Goal: Task Accomplishment & Management: Complete application form

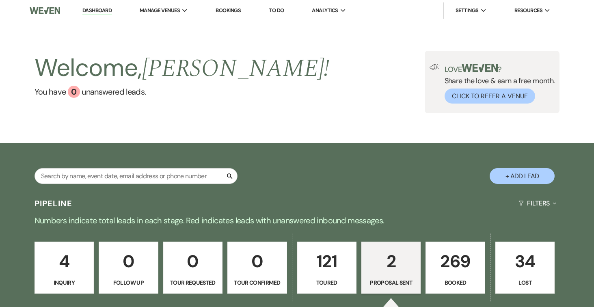
select select "6"
click at [91, 11] on link "Dashboard" at bounding box center [96, 11] width 29 height 8
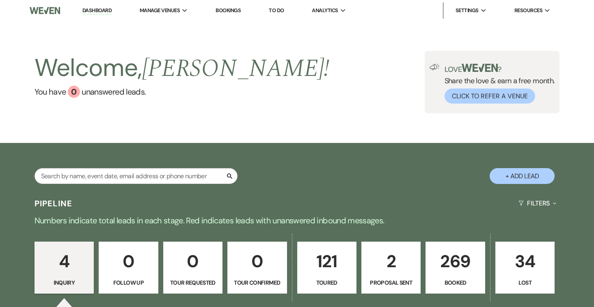
click at [516, 175] on button "+ Add Lead" at bounding box center [522, 176] width 65 height 16
select select "834"
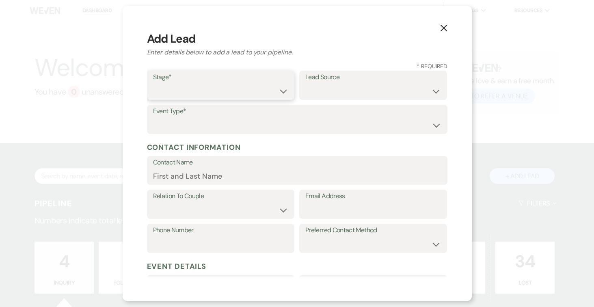
click at [277, 91] on select "Inquiry Follow Up Tour Requested Tour Confirmed Toured Proposal Sent Booked Lost" at bounding box center [221, 91] width 136 height 16
select select "5"
click at [153, 83] on select "Inquiry Follow Up Tour Requested Tour Confirmed Toured Proposal Sent Booked Lost" at bounding box center [221, 91] width 136 height 16
click at [411, 89] on select "Weven Venue Website Instagram Facebook Pinterest Google The Knot Wedding Wire H…" at bounding box center [373, 91] width 136 height 16
select select "12"
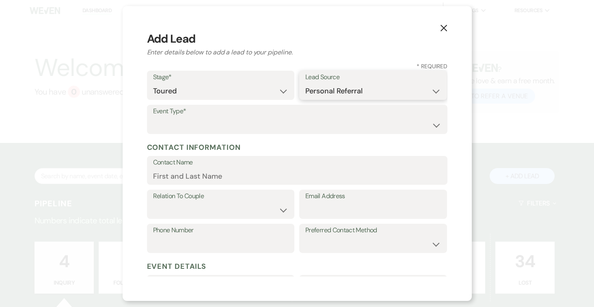
click at [305, 83] on select "Weven Venue Website Instagram Facebook Pinterest Google The Knot Wedding Wire H…" at bounding box center [373, 91] width 136 height 16
click at [401, 125] on select "Wedding Anniversary Party Baby Shower Bachelorette / Bachelor Party Birthday Pa…" at bounding box center [297, 125] width 288 height 16
select select "1"
click at [153, 117] on select "Wedding Anniversary Party Baby Shower Bachelorette / Bachelor Party Birthday Pa…" at bounding box center [297, 125] width 288 height 16
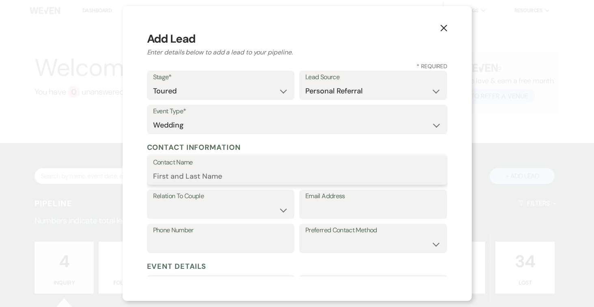
click at [225, 177] on input "Contact Name" at bounding box center [297, 176] width 288 height 16
type input ";"
type input "[PERSON_NAME]"
click at [280, 210] on select "Couple Planner Parent of Couple Family Member Friend Other" at bounding box center [221, 210] width 136 height 16
select select "1"
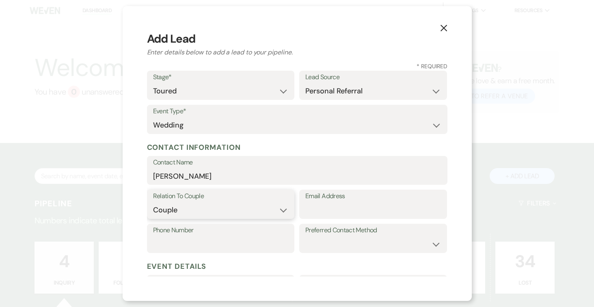
click at [153, 202] on select "Couple Planner Parent of Couple Family Member Friend Other" at bounding box center [221, 210] width 136 height 16
click at [337, 209] on input "Email Address" at bounding box center [373, 210] width 136 height 16
type input "[EMAIL_ADDRESS][DOMAIN_NAME]"
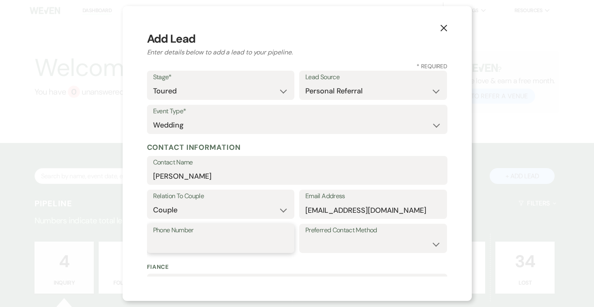
click at [221, 239] on input "Phone Number" at bounding box center [221, 244] width 136 height 16
type input "[PHONE_NUMBER]"
click at [378, 240] on select "Email Phone Text" at bounding box center [373, 244] width 136 height 16
select select "text"
click at [305, 236] on select "Email Phone Text" at bounding box center [373, 244] width 136 height 16
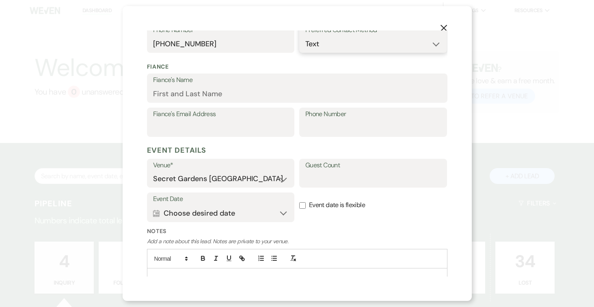
scroll to position [236, 0]
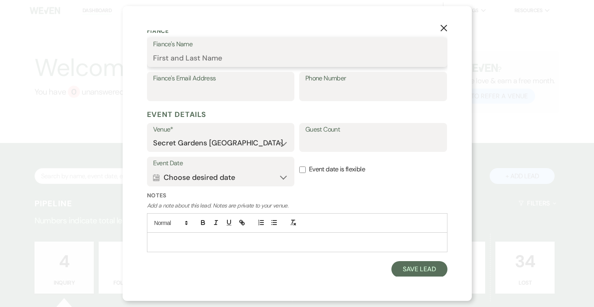
click at [245, 53] on input "Fiance's Name" at bounding box center [297, 58] width 288 height 16
type input "[PERSON_NAME]"
click at [197, 90] on input "Fiance's Email Address" at bounding box center [221, 92] width 136 height 16
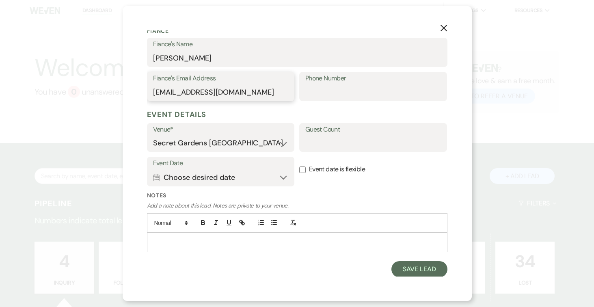
type input "[EMAIL_ADDRESS][DOMAIN_NAME]"
click at [357, 91] on input "Phone Number" at bounding box center [373, 92] width 136 height 16
type input "[PHONE_NUMBER]"
click at [380, 145] on input "Guest Count" at bounding box center [373, 143] width 136 height 16
type input "100-120"
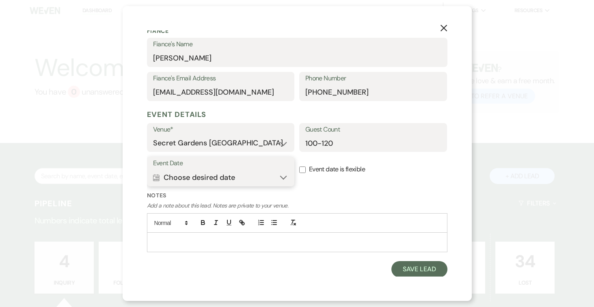
click at [280, 175] on button "Calendar Choose desired date Expand" at bounding box center [221, 177] width 136 height 16
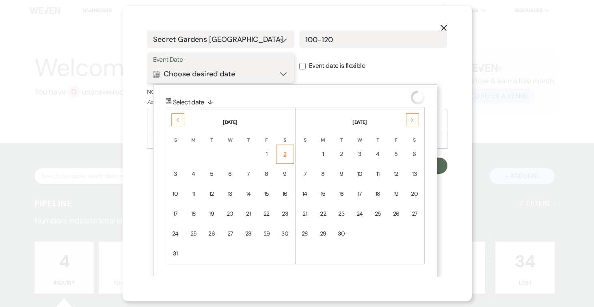
scroll to position [340, 0]
click at [173, 119] on div "Previous" at bounding box center [177, 119] width 13 height 13
click at [176, 118] on icon "Previous" at bounding box center [178, 119] width 4 height 5
click at [262, 213] on td "27" at bounding box center [267, 213] width 18 height 19
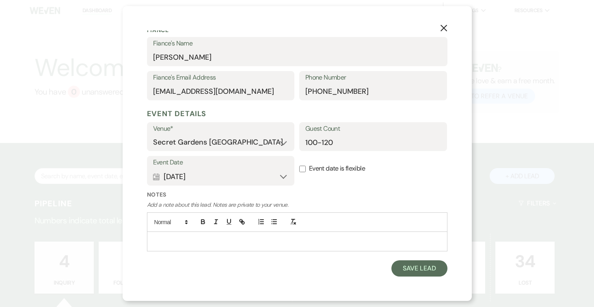
scroll to position [236, 0]
click at [302, 168] on input "Event date is flexible" at bounding box center [302, 169] width 6 height 6
checkbox input "true"
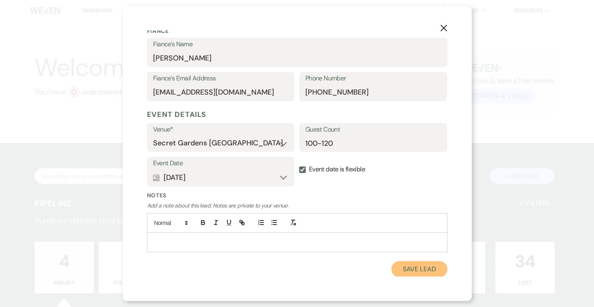
click at [427, 271] on button "Save Lead" at bounding box center [419, 269] width 56 height 16
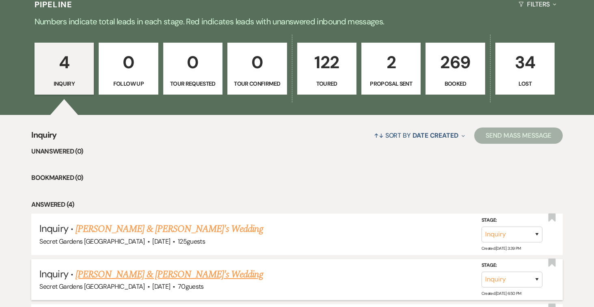
scroll to position [200, 0]
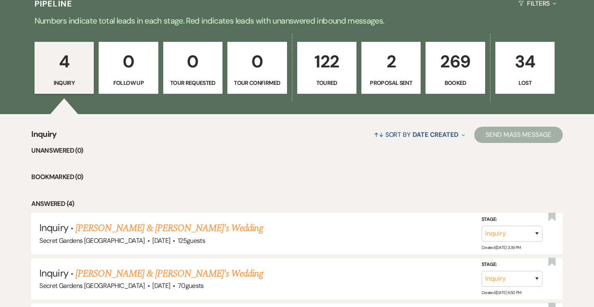
click at [326, 63] on p "122" at bounding box center [327, 61] width 49 height 27
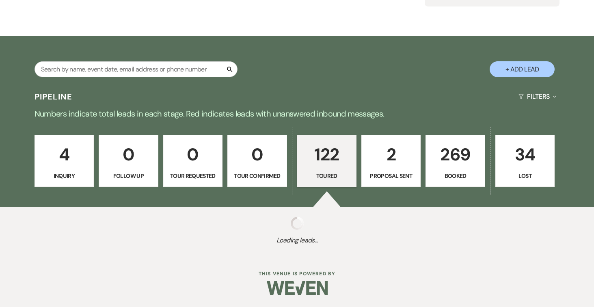
select select "5"
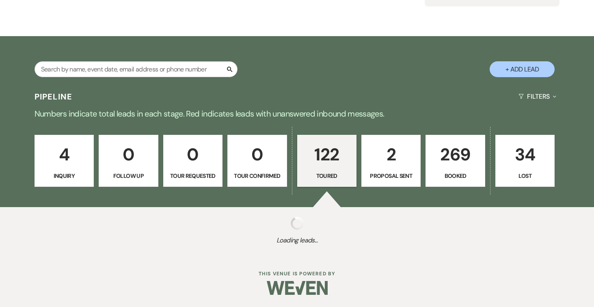
select select "5"
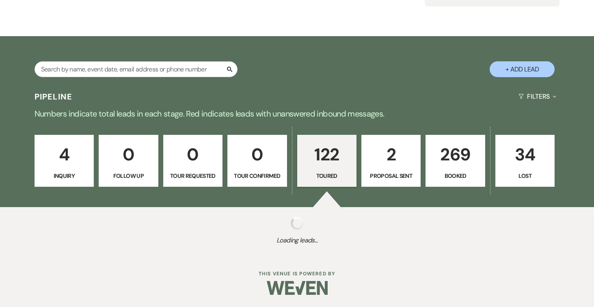
select select "5"
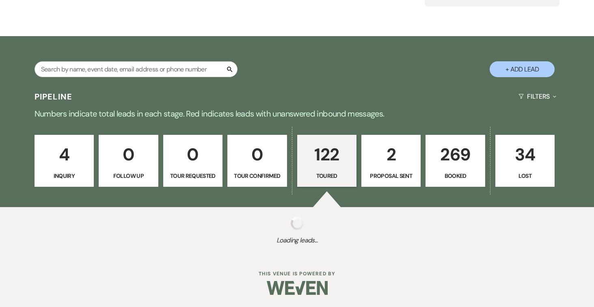
select select "5"
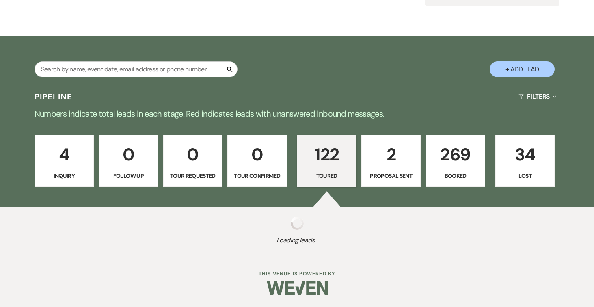
select select "5"
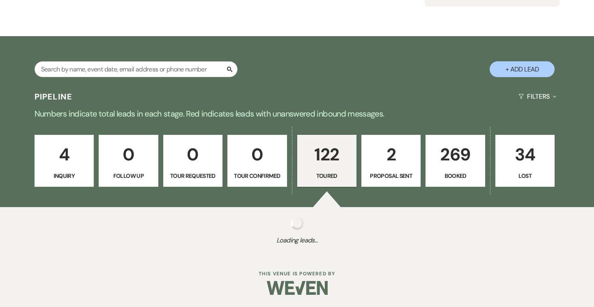
select select "5"
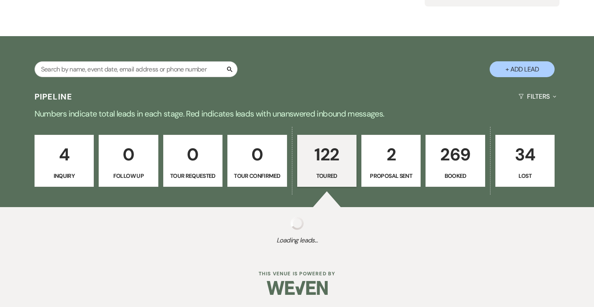
select select "5"
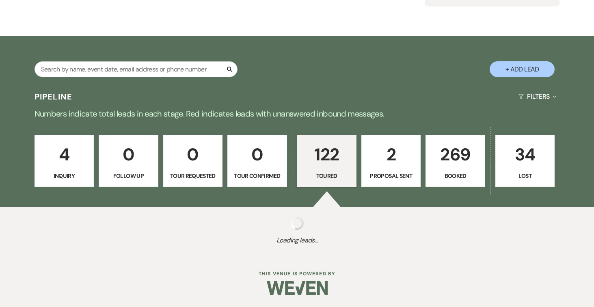
select select "5"
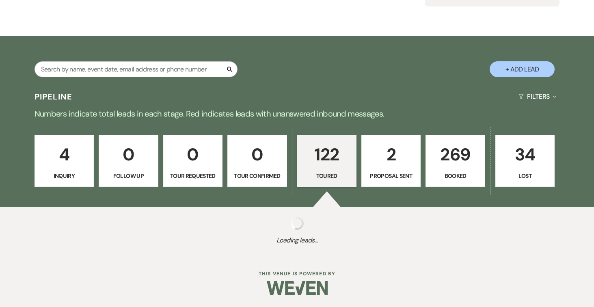
select select "5"
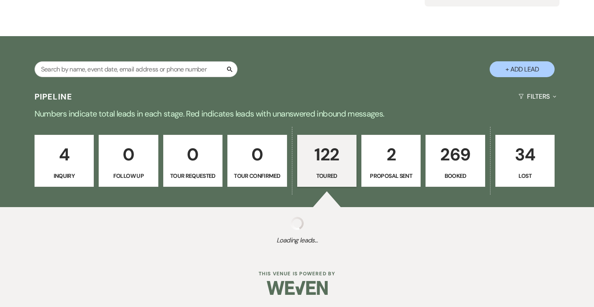
select select "5"
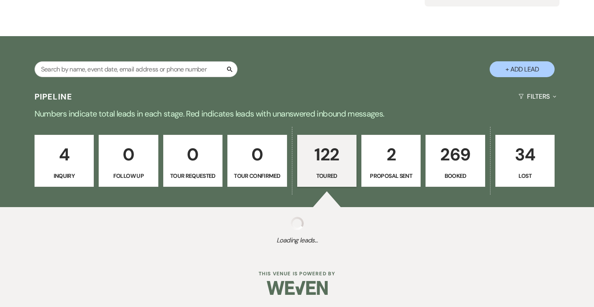
select select "5"
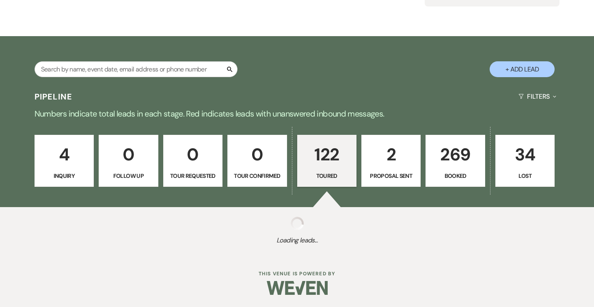
select select "5"
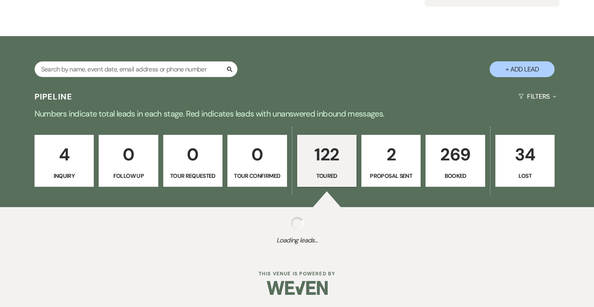
select select "5"
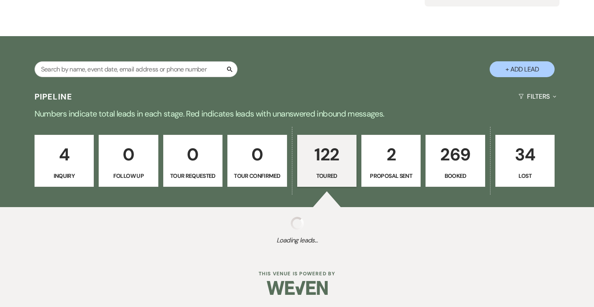
select select "5"
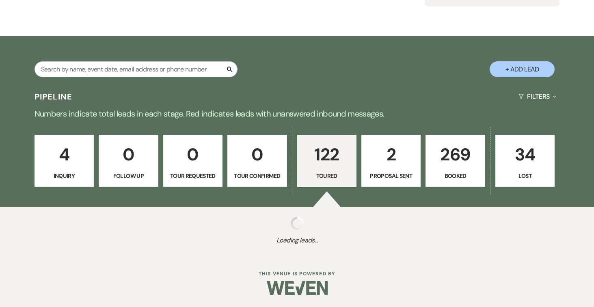
select select "5"
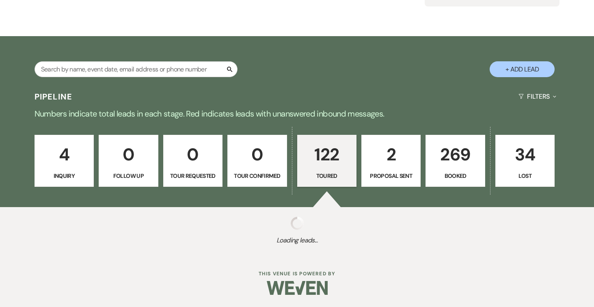
select select "5"
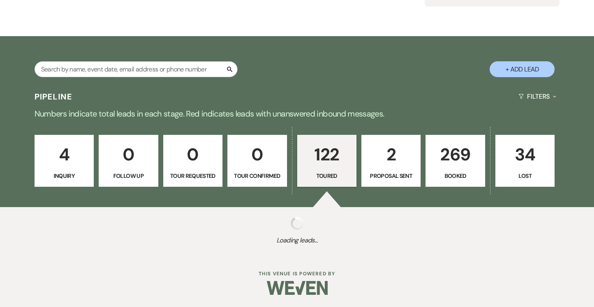
select select "5"
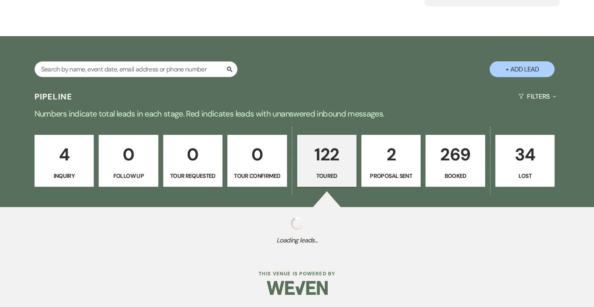
select select "5"
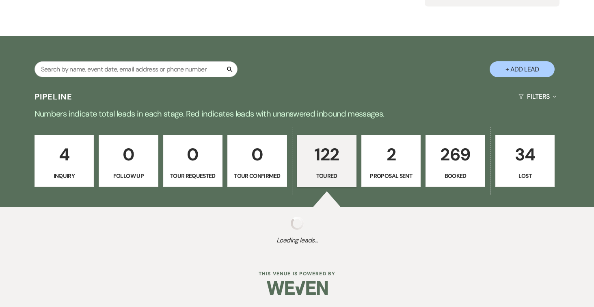
select select "5"
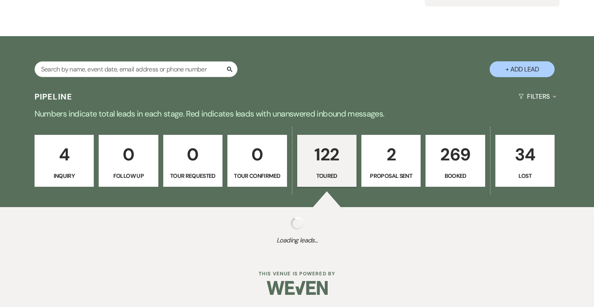
select select "5"
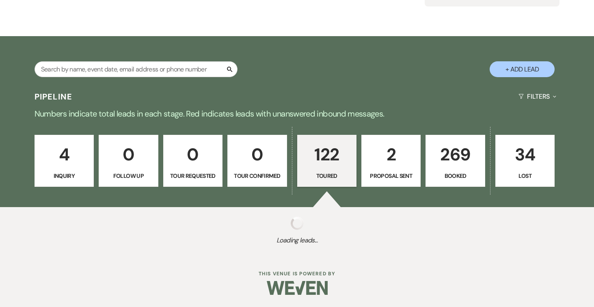
select select "5"
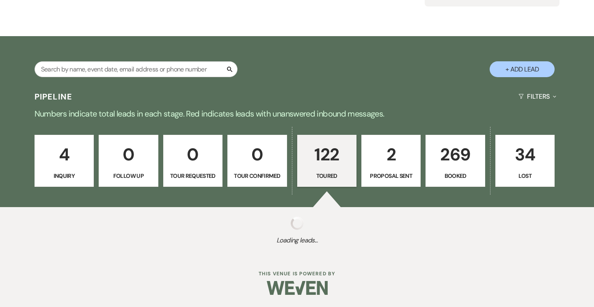
select select "5"
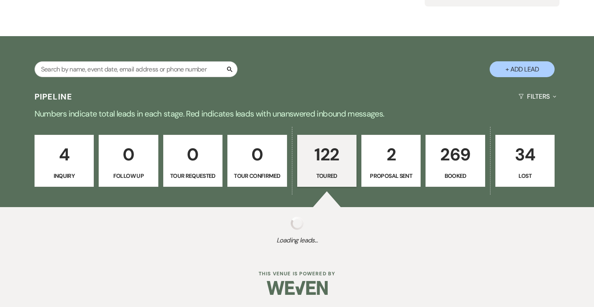
select select "5"
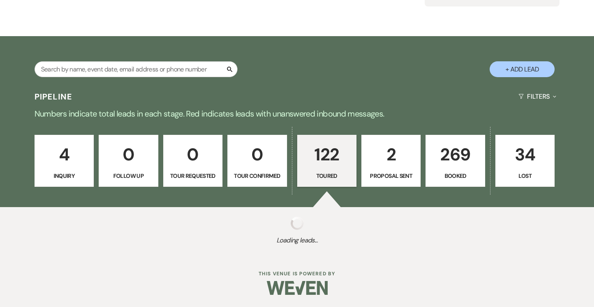
select select "5"
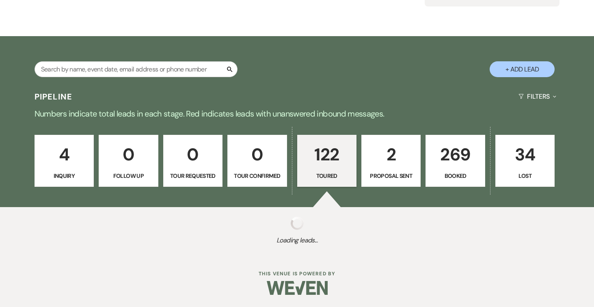
select select "5"
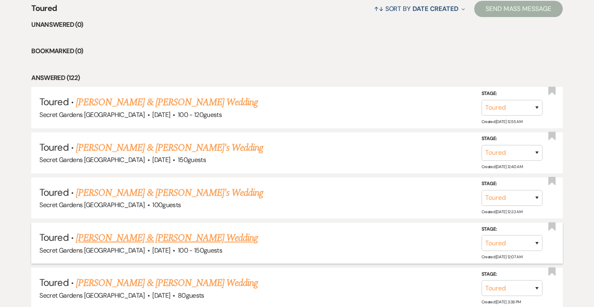
scroll to position [331, 0]
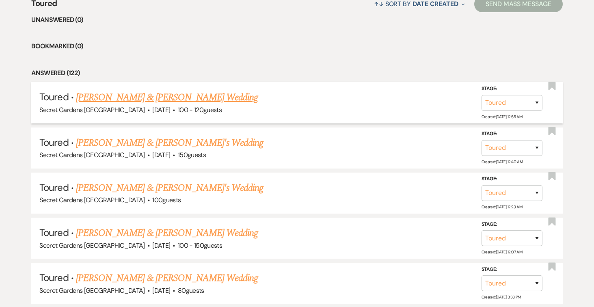
click at [158, 96] on link "[PERSON_NAME] & [PERSON_NAME] Wedding" at bounding box center [167, 97] width 182 height 15
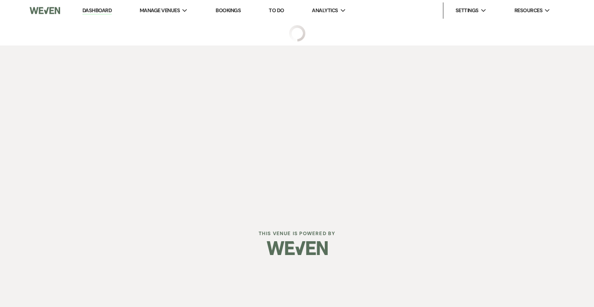
select select "5"
select select "12"
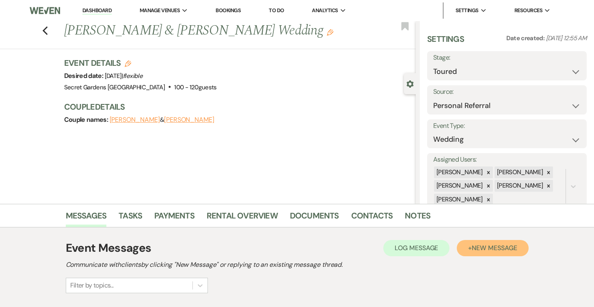
click at [480, 249] on span "New Message" at bounding box center [494, 248] width 45 height 9
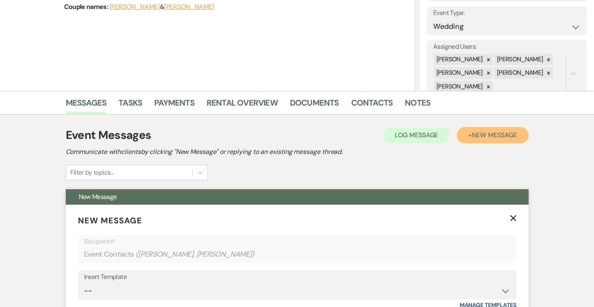
scroll to position [160, 0]
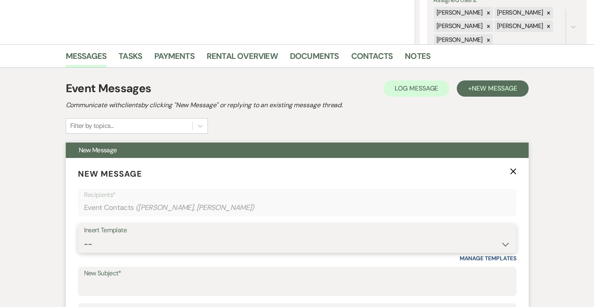
click at [505, 245] on select "-- Weven Planning Portal Introduction (Booked Events) Tour Request Response Fol…" at bounding box center [297, 244] width 426 height 16
select select "5733"
click at [84, 236] on select "-- Weven Planning Portal Introduction (Booked Events) Tour Request Response Fol…" at bounding box center [297, 244] width 426 height 16
type input "Venue Tour Follow Up"
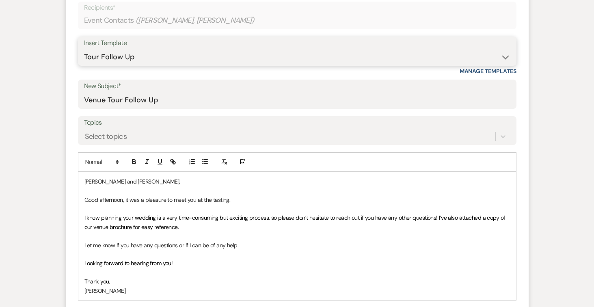
scroll to position [356, 0]
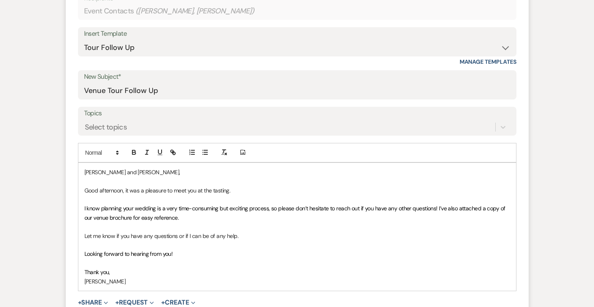
click at [122, 189] on p "Good afternoon, it was a pleasure to meet you at the tasting." at bounding box center [297, 190] width 426 height 9
drag, startPoint x: 191, startPoint y: 190, endPoint x: 224, endPoint y: 197, distance: 33.7
click at [195, 190] on p "Good evening, it was a pleasure to meet you at the tasting." at bounding box center [297, 190] width 426 height 9
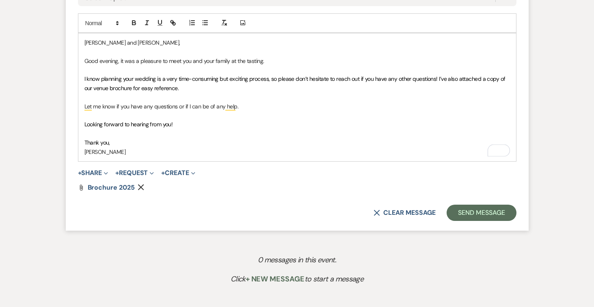
scroll to position [487, 0]
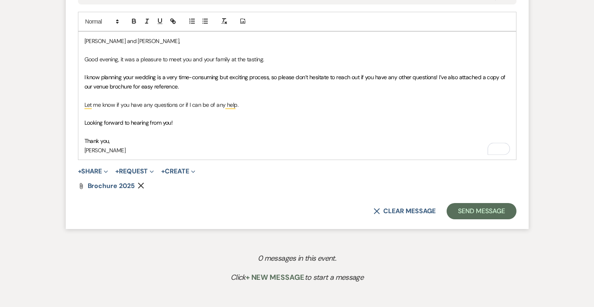
click at [119, 139] on p "Thank you," at bounding box center [297, 140] width 426 height 9
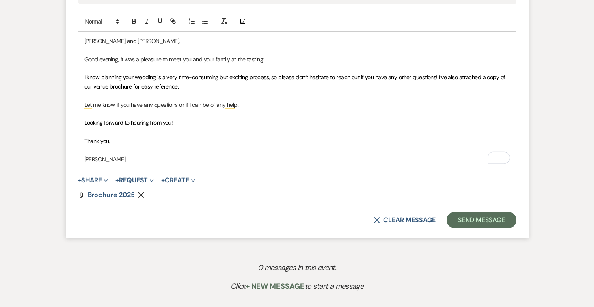
click at [122, 162] on p "[PERSON_NAME]" at bounding box center [297, 159] width 426 height 9
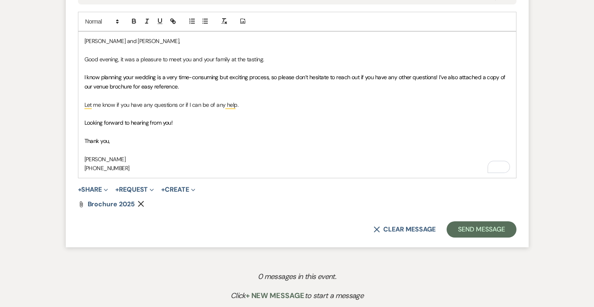
click at [243, 88] on p "I know planning your wedding is a very time-consuming but exciting process, so …" at bounding box center [297, 82] width 426 height 18
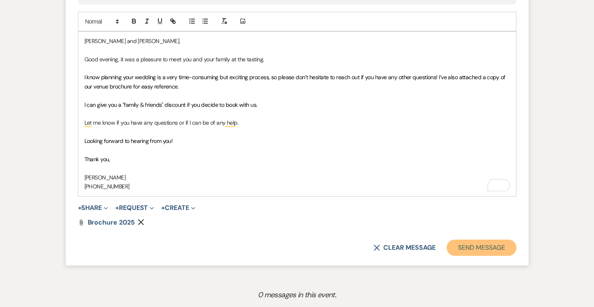
click at [481, 244] on button "Send Message" at bounding box center [481, 248] width 69 height 16
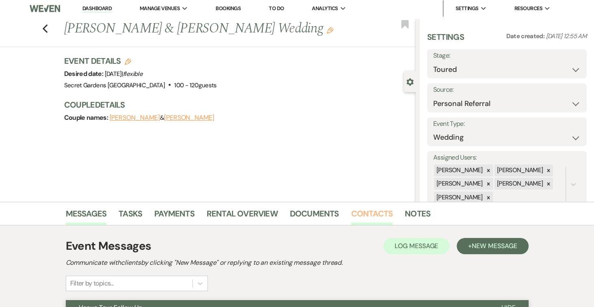
scroll to position [0, 0]
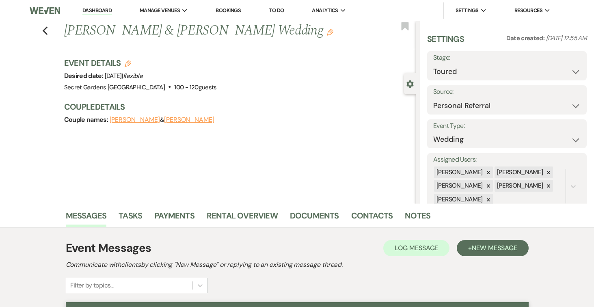
click at [100, 9] on link "Dashboard" at bounding box center [96, 11] width 29 height 8
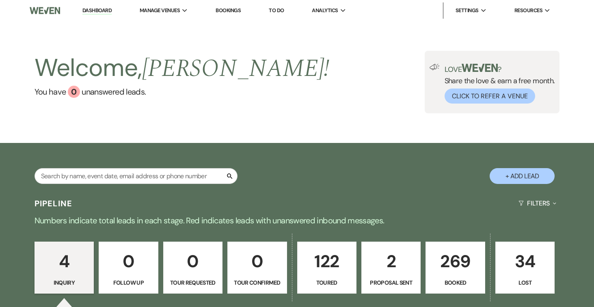
click at [535, 177] on button "+ Add Lead" at bounding box center [522, 176] width 65 height 16
select select "834"
